Goal: Find specific page/section: Find specific page/section

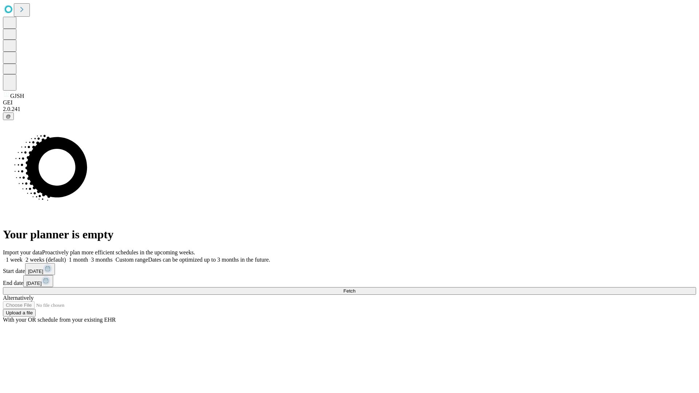
click at [355, 288] on span "Fetch" at bounding box center [349, 290] width 12 height 5
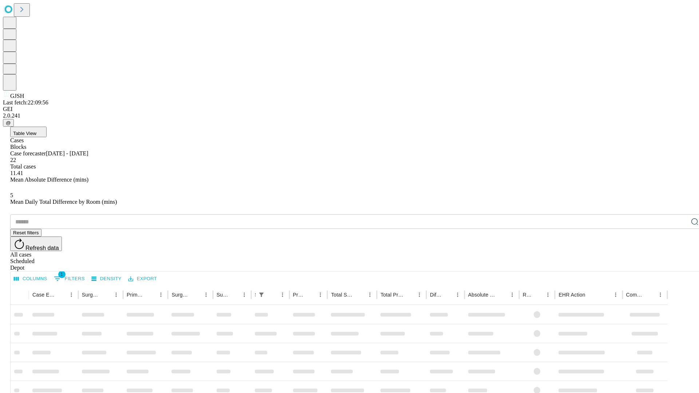
click at [680, 265] on div "Depot" at bounding box center [356, 268] width 693 height 7
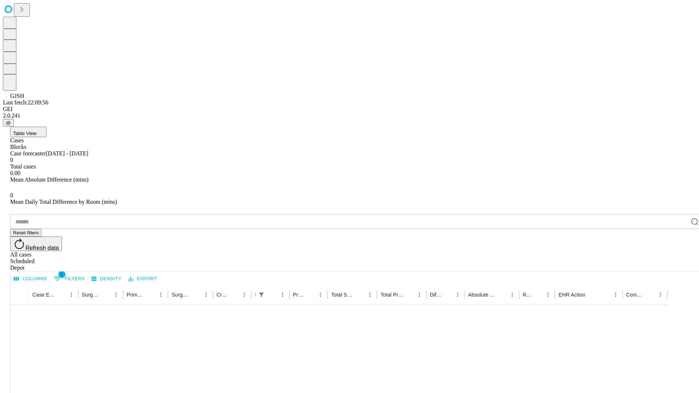
click at [621, 252] on div "All cases" at bounding box center [356, 255] width 693 height 7
